Goal: Task Accomplishment & Management: Complete application form

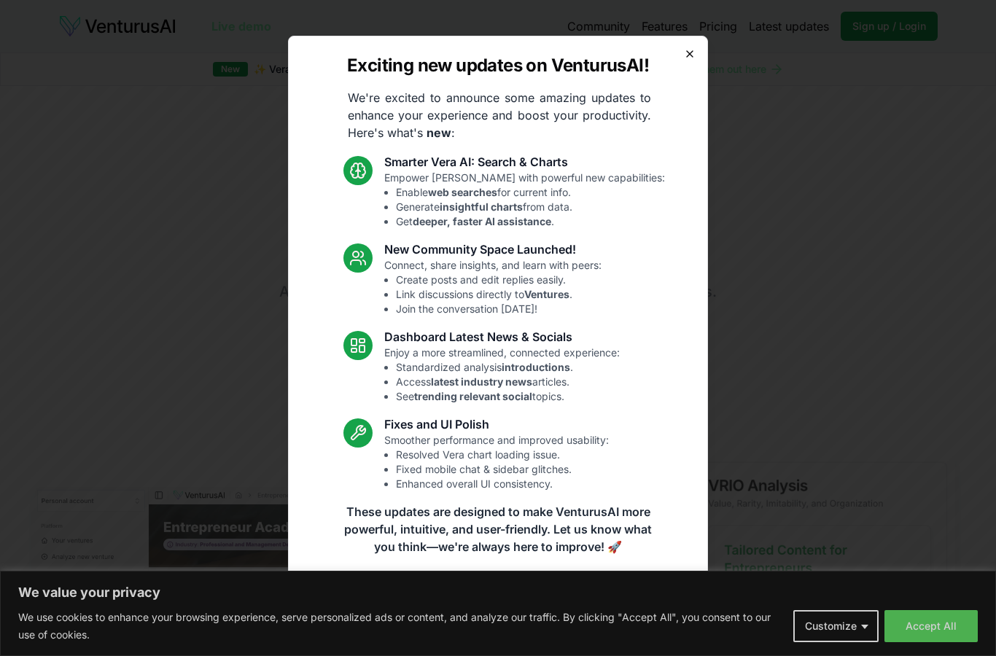
click at [691, 54] on icon "button" at bounding box center [690, 54] width 12 height 12
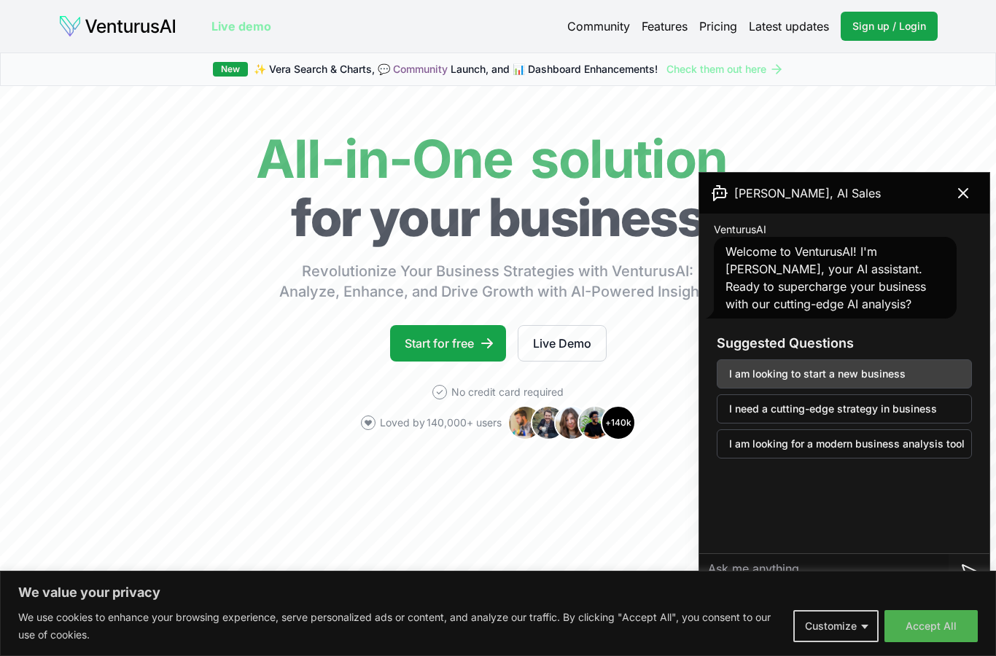
click at [792, 382] on button "I am looking to start a new business" at bounding box center [844, 374] width 255 height 29
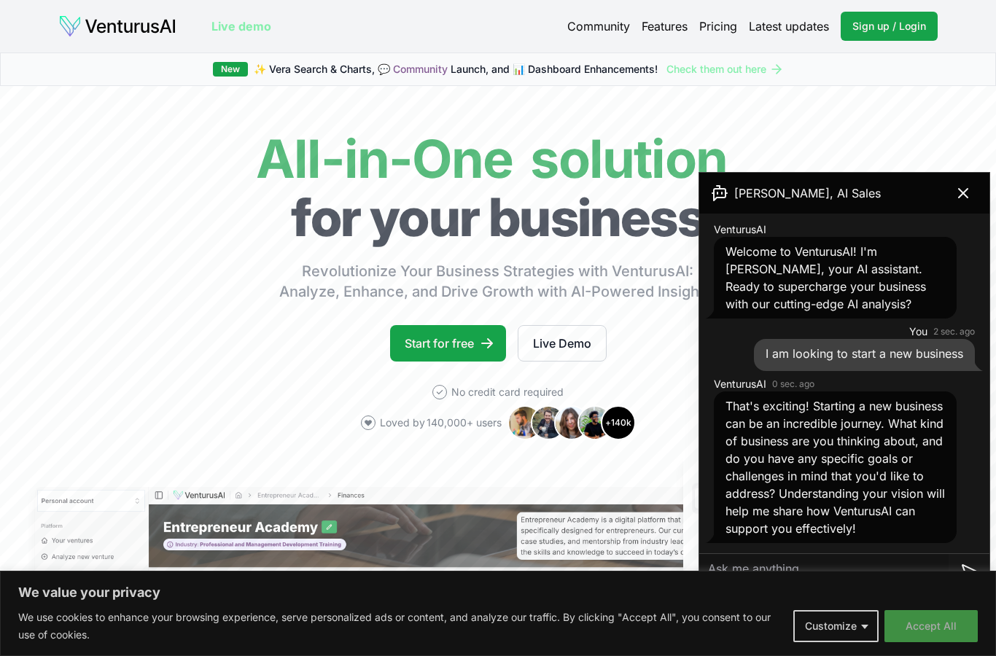
click at [914, 631] on button "Accept All" at bounding box center [931, 626] width 93 height 32
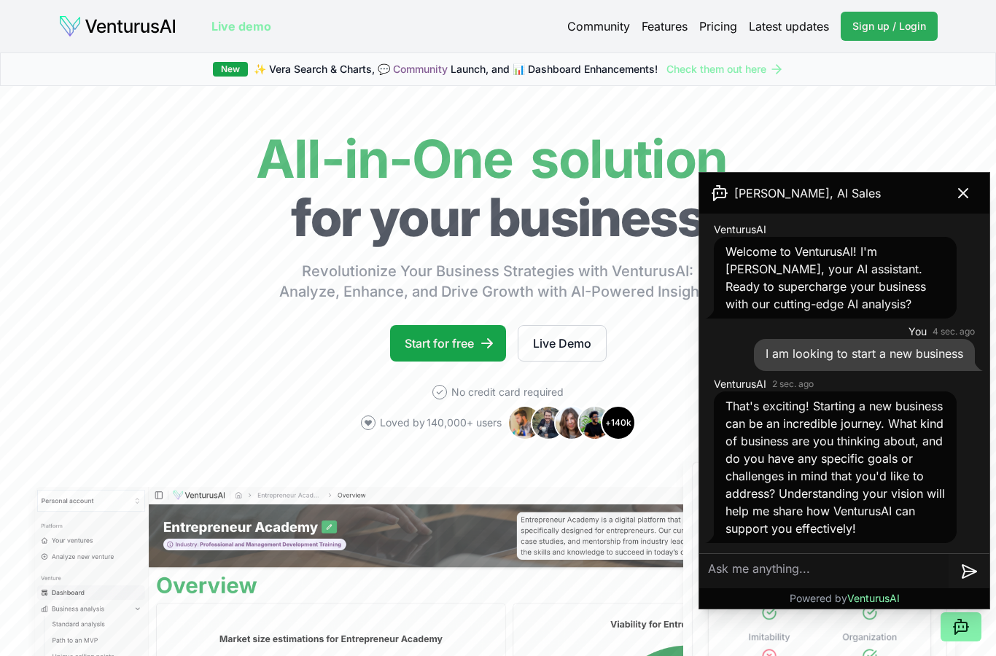
click at [862, 27] on span "Sign up / Login" at bounding box center [890, 26] width 74 height 15
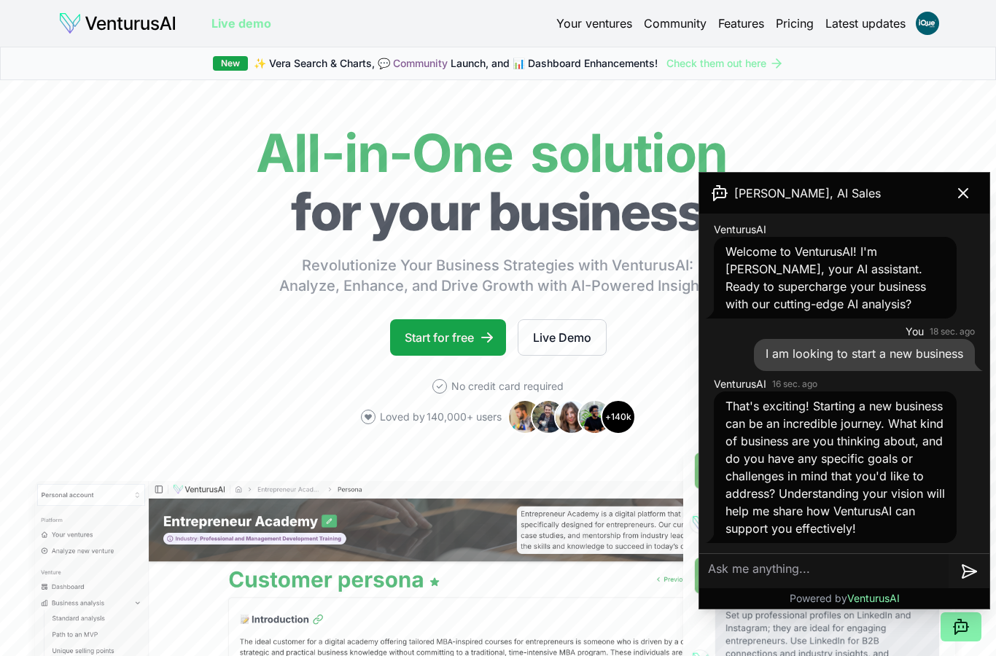
click at [609, 26] on link "Your ventures" at bounding box center [594, 24] width 76 height 18
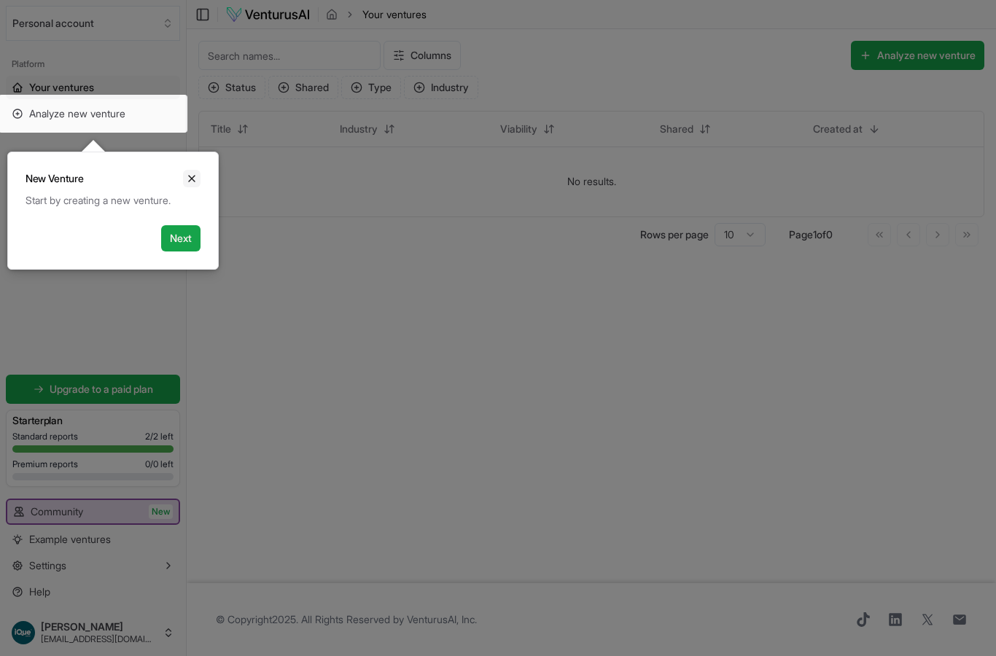
click at [187, 174] on icon "Close" at bounding box center [192, 179] width 12 height 12
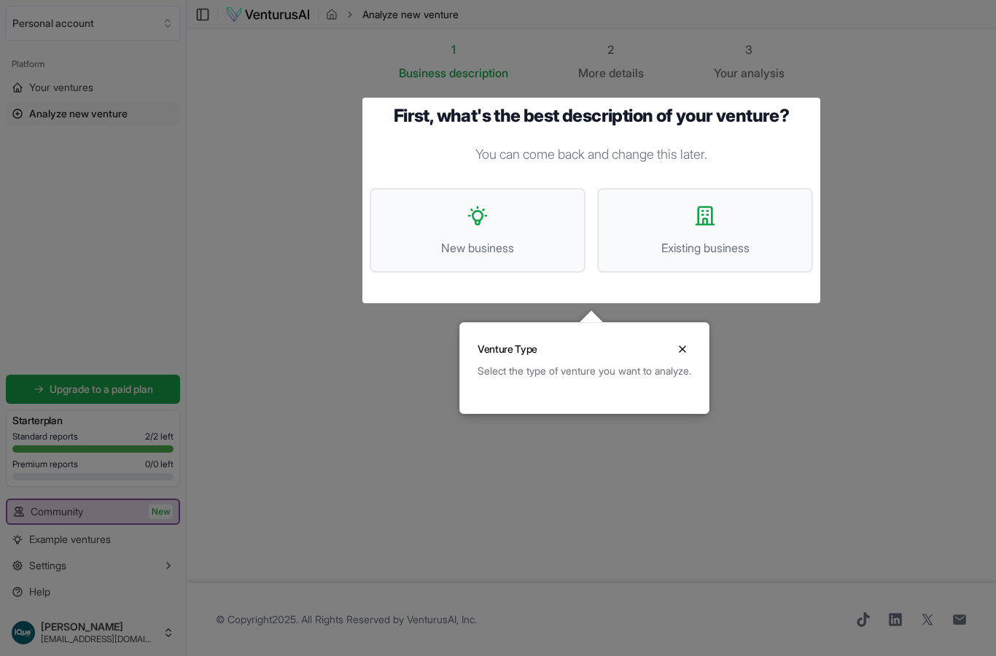
click at [688, 349] on icon "Close" at bounding box center [683, 349] width 12 height 12
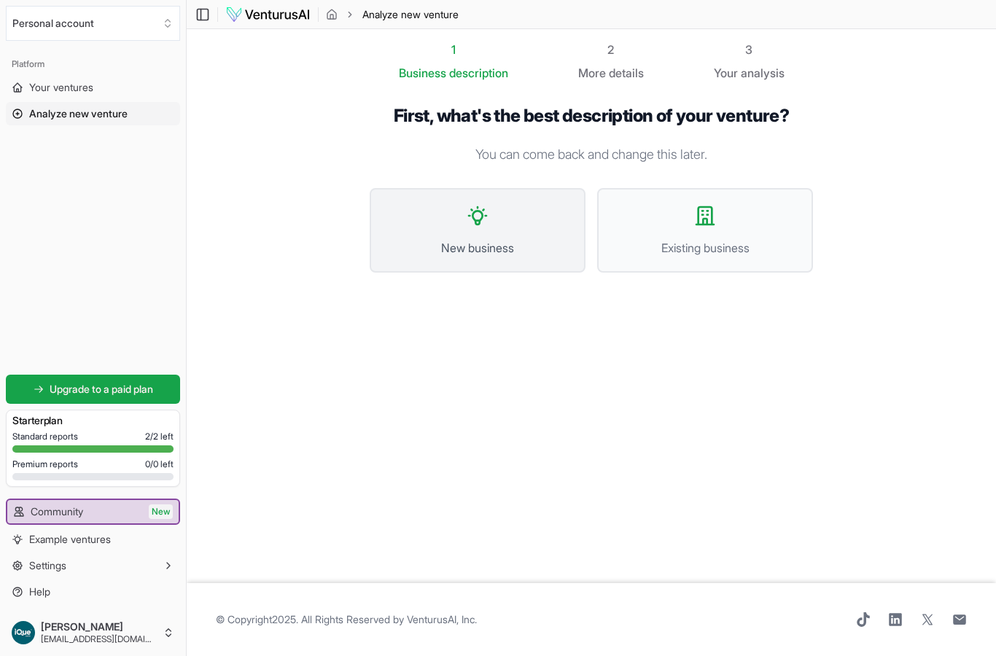
click at [546, 265] on button "New business" at bounding box center [478, 230] width 216 height 85
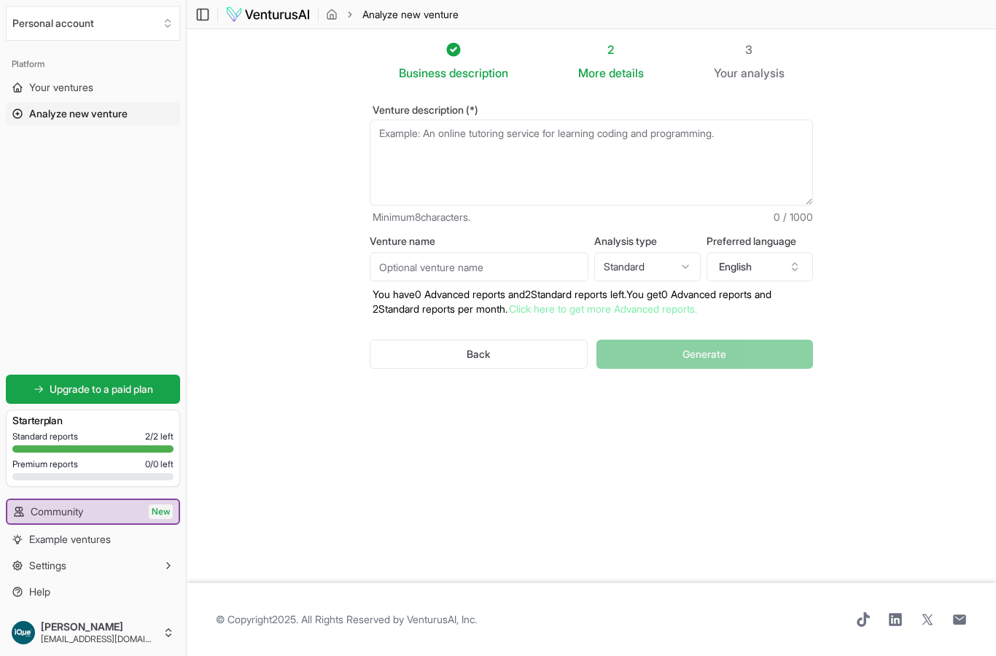
click at [456, 160] on textarea "Venture description (*)" at bounding box center [591, 163] width 443 height 86
click at [425, 148] on textarea "Venture description (*)" at bounding box center [591, 163] width 443 height 86
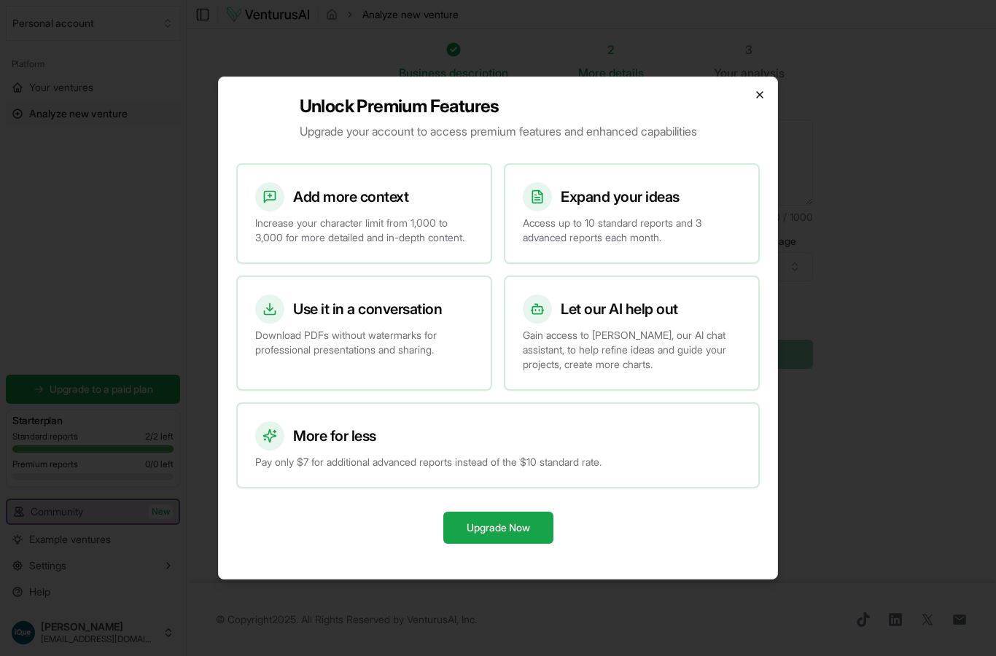
click at [760, 89] on icon "button" at bounding box center [760, 95] width 12 height 12
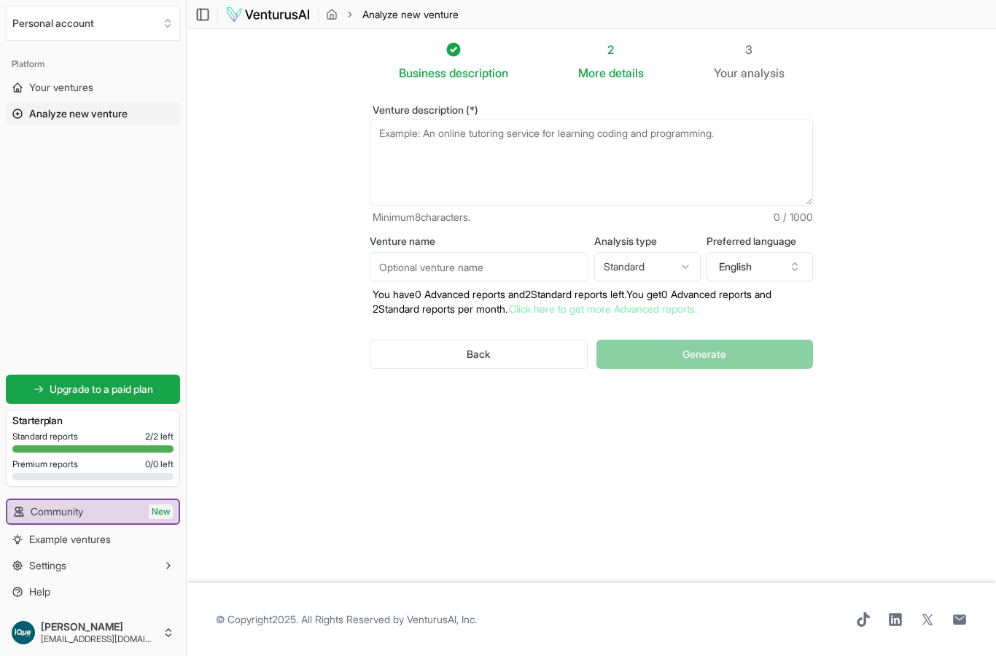
click at [564, 152] on textarea "Venture description (*)" at bounding box center [591, 163] width 443 height 86
click at [410, 135] on textarea "Venture description (*)" at bounding box center [591, 163] width 443 height 86
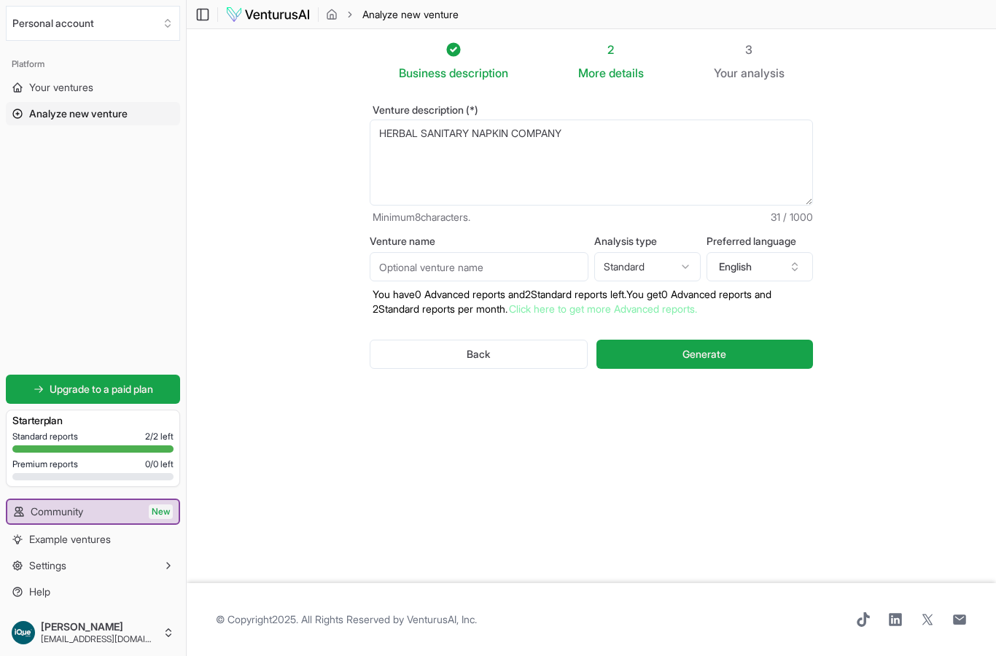
type textarea "HERBAL SANITARY NAPKIN COMPANY"
click at [701, 370] on div "Back Generate" at bounding box center [591, 355] width 443 height 76
click at [680, 352] on button "Generate" at bounding box center [705, 354] width 217 height 29
